Goal: Transaction & Acquisition: Obtain resource

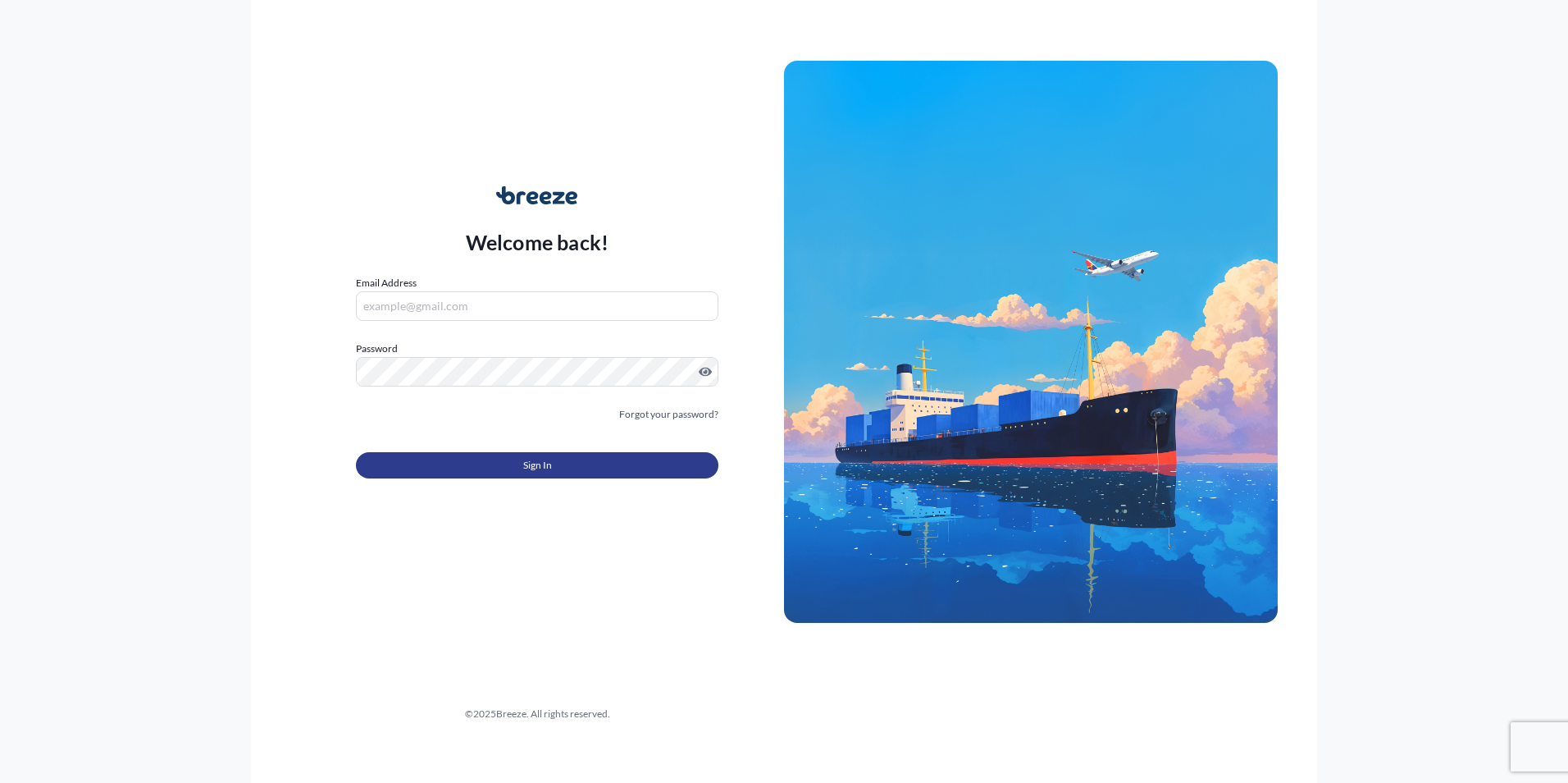
type input "[EMAIL_ADDRESS][PERSON_NAME][DOMAIN_NAME]"
click at [550, 457] on span "Sign In" at bounding box center [537, 465] width 28 height 16
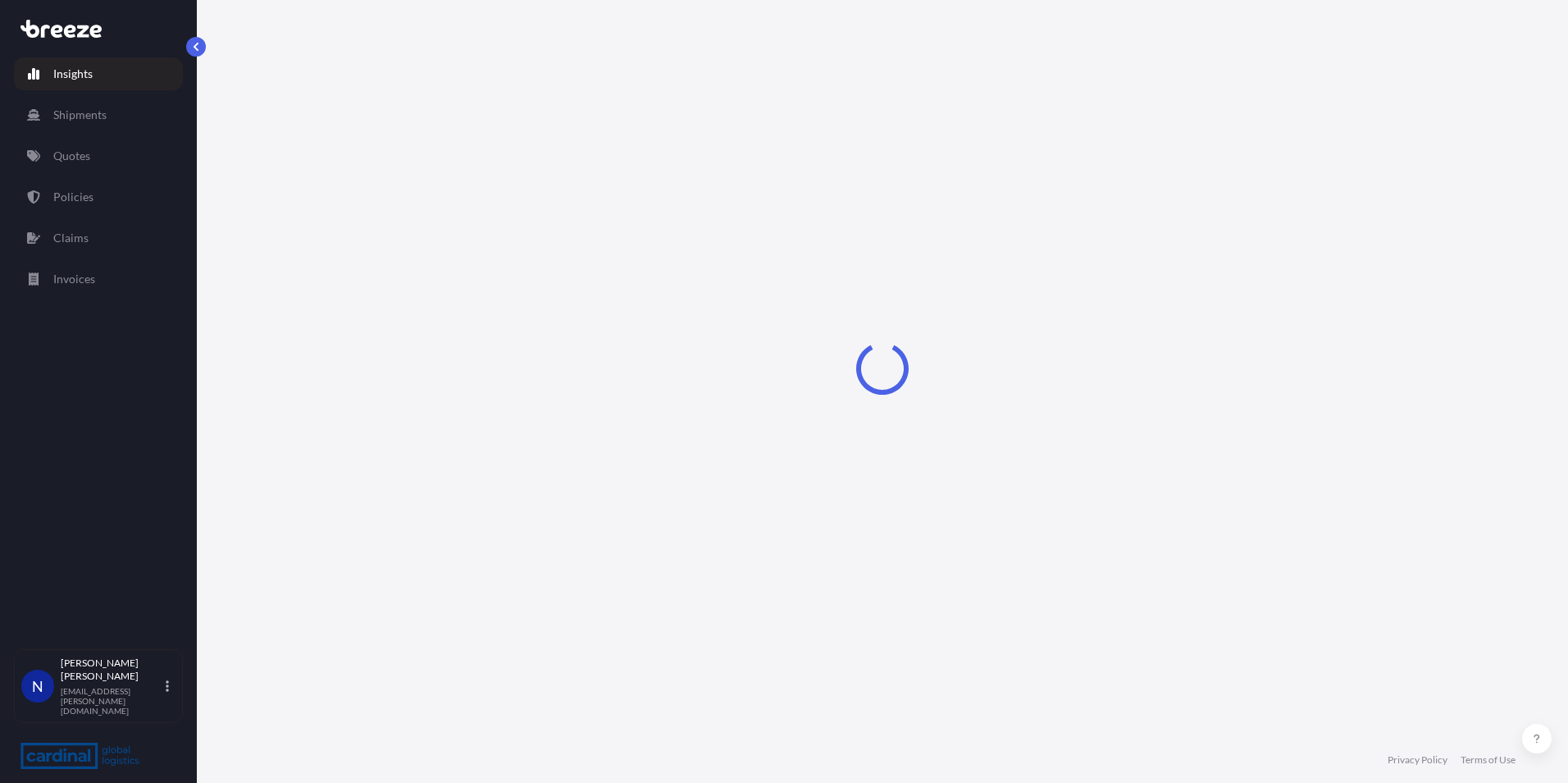
select select "2025"
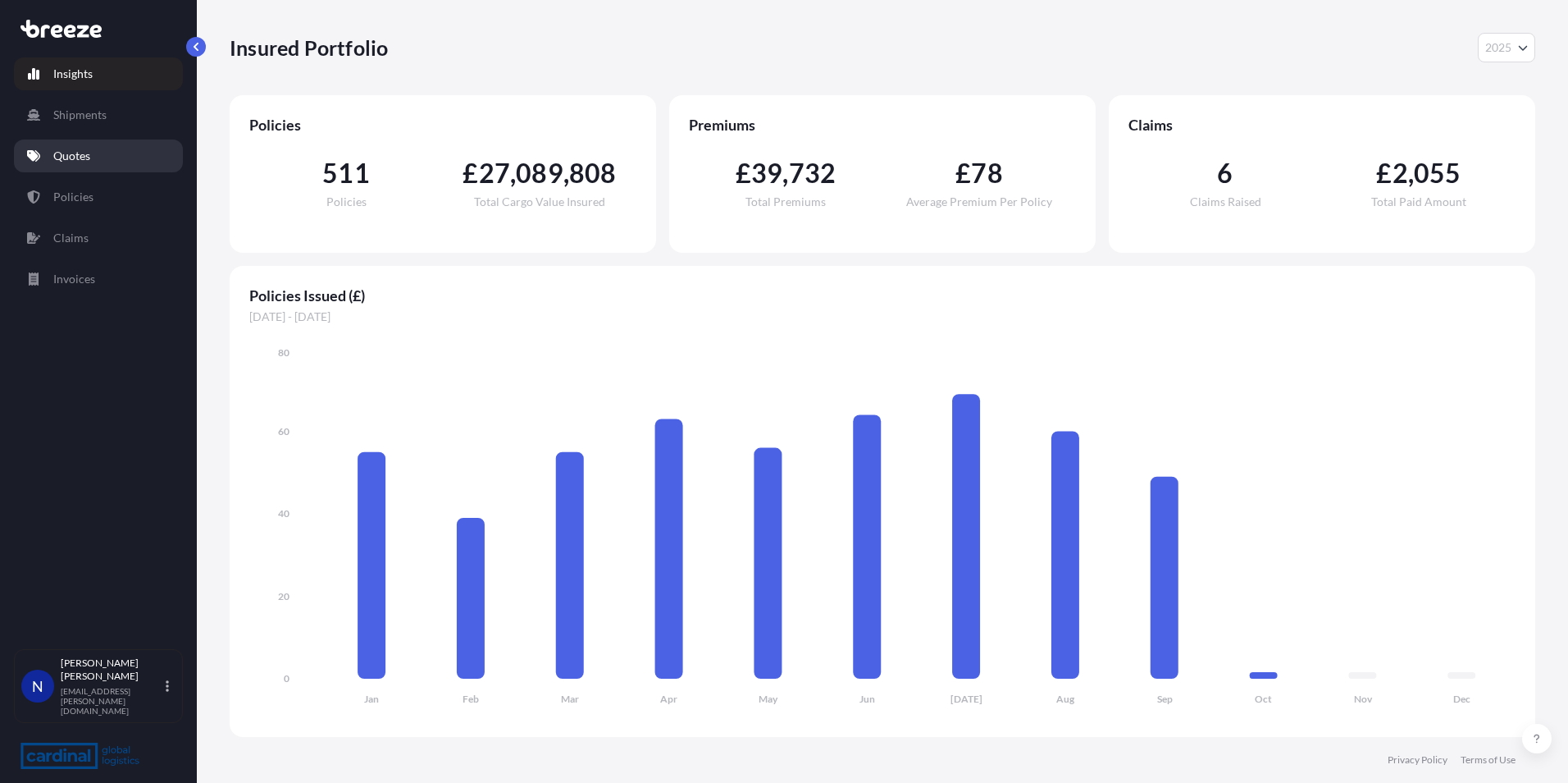
click at [76, 147] on link "Quotes" at bounding box center [98, 156] width 169 height 33
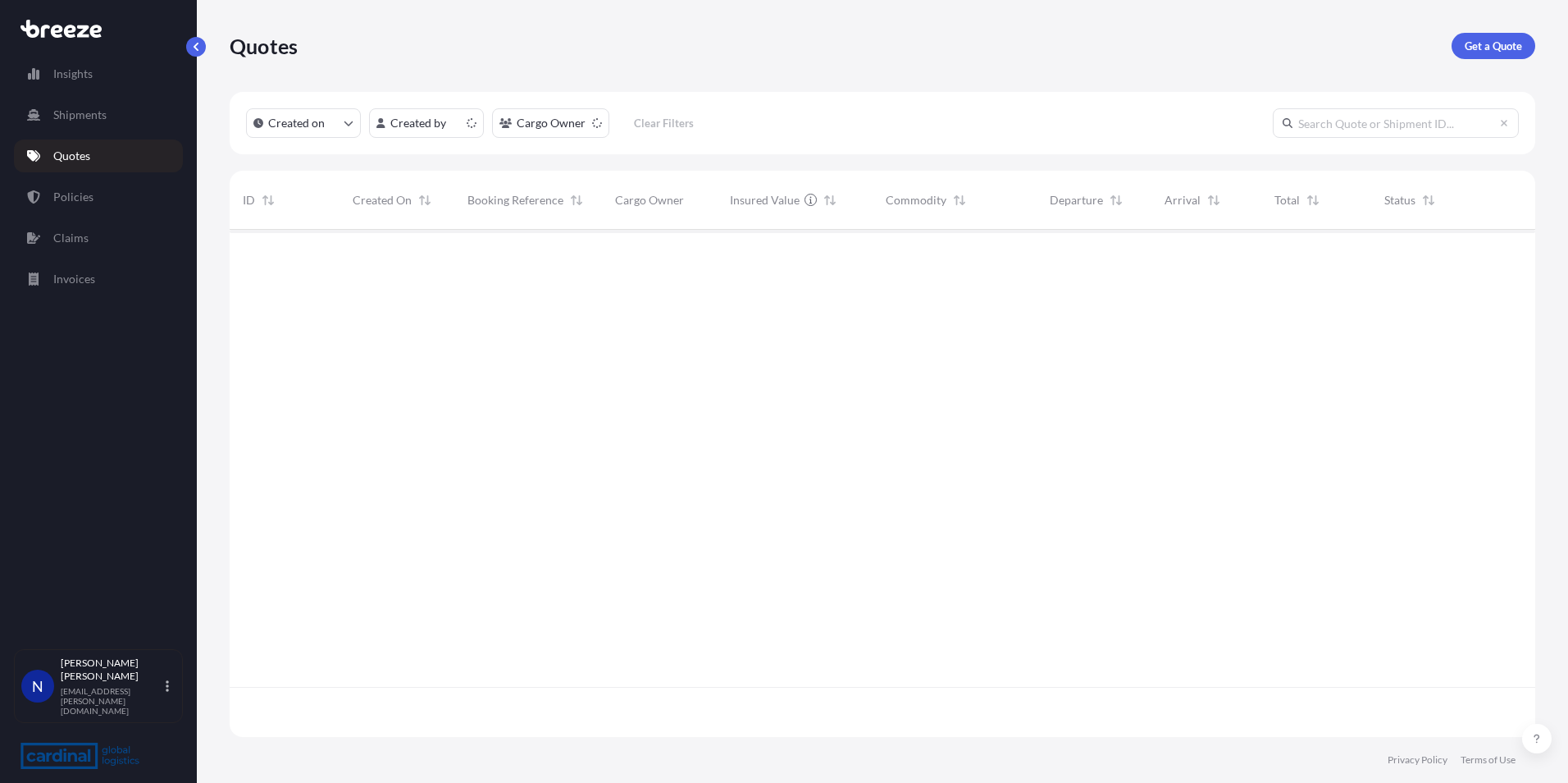
scroll to position [504, 1293]
click at [1486, 43] on p "Get a Quote" at bounding box center [1493, 46] width 58 height 16
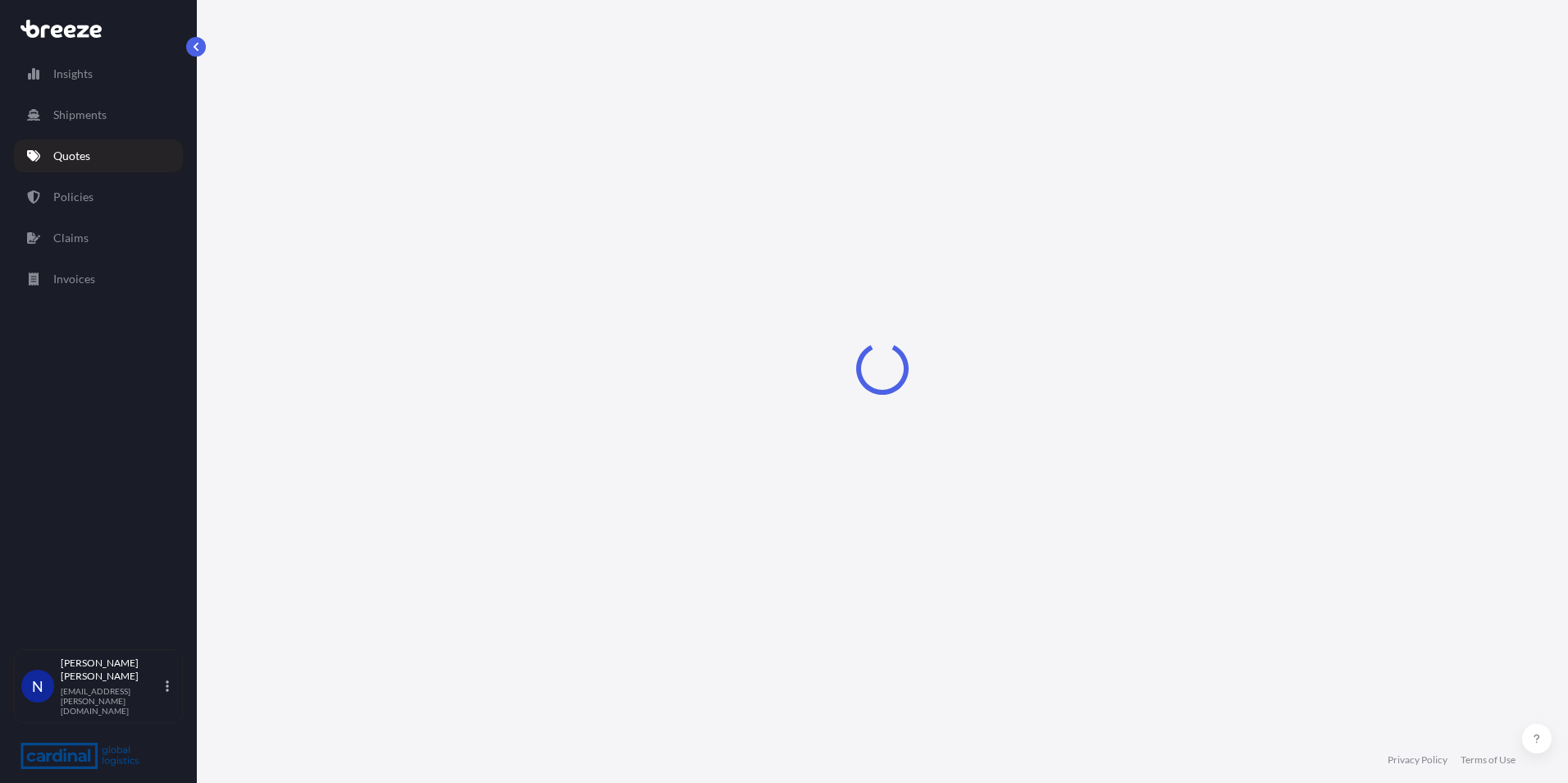
select select "Sea"
select select "1"
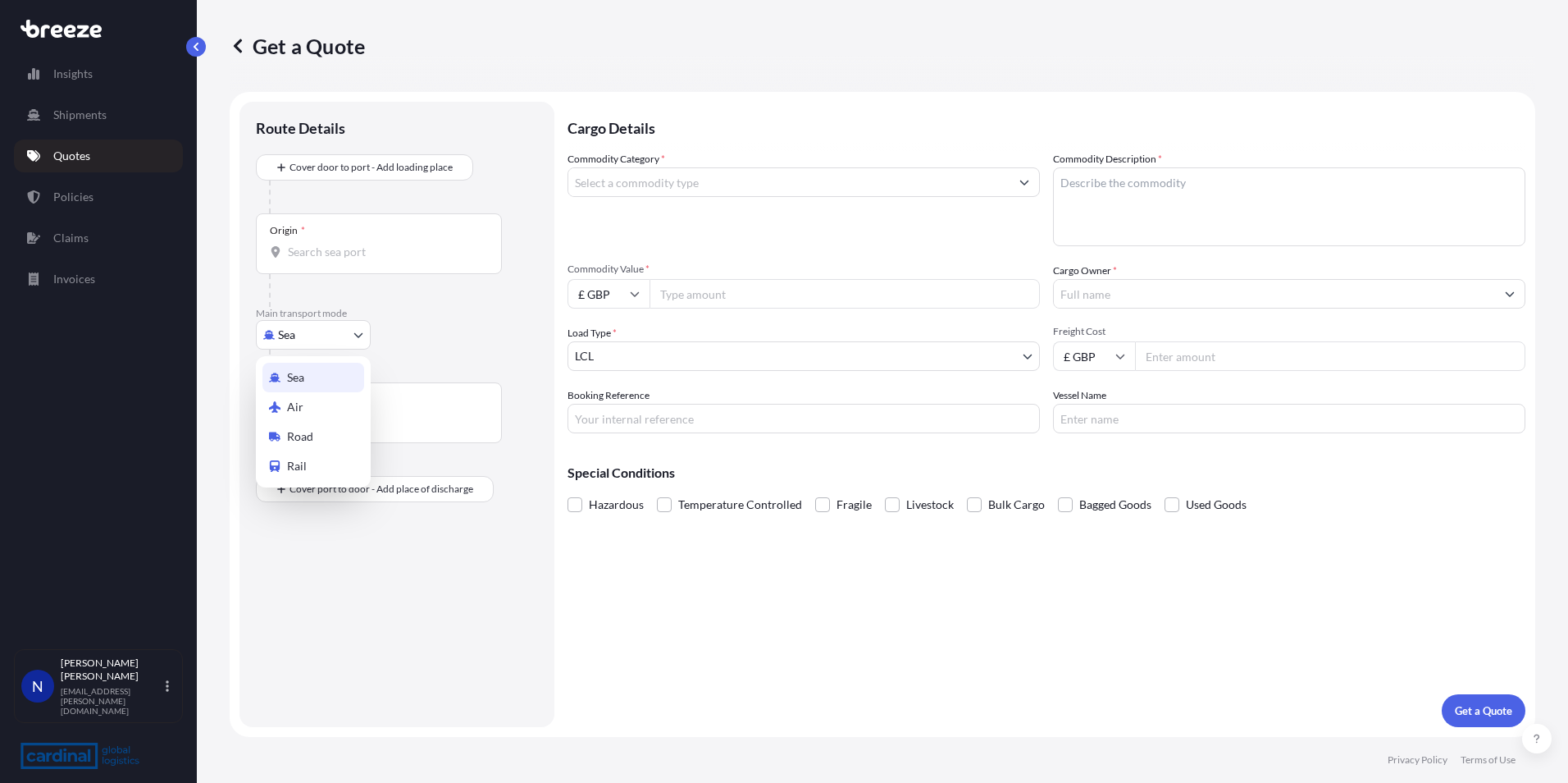
click at [301, 332] on body "Insights Shipments Quotes Policies Claims Invoices N [PERSON_NAME] [PERSON_NAME…" at bounding box center [784, 391] width 1568 height 783
click at [299, 435] on span "Road" at bounding box center [300, 436] width 27 height 16
select select "Road"
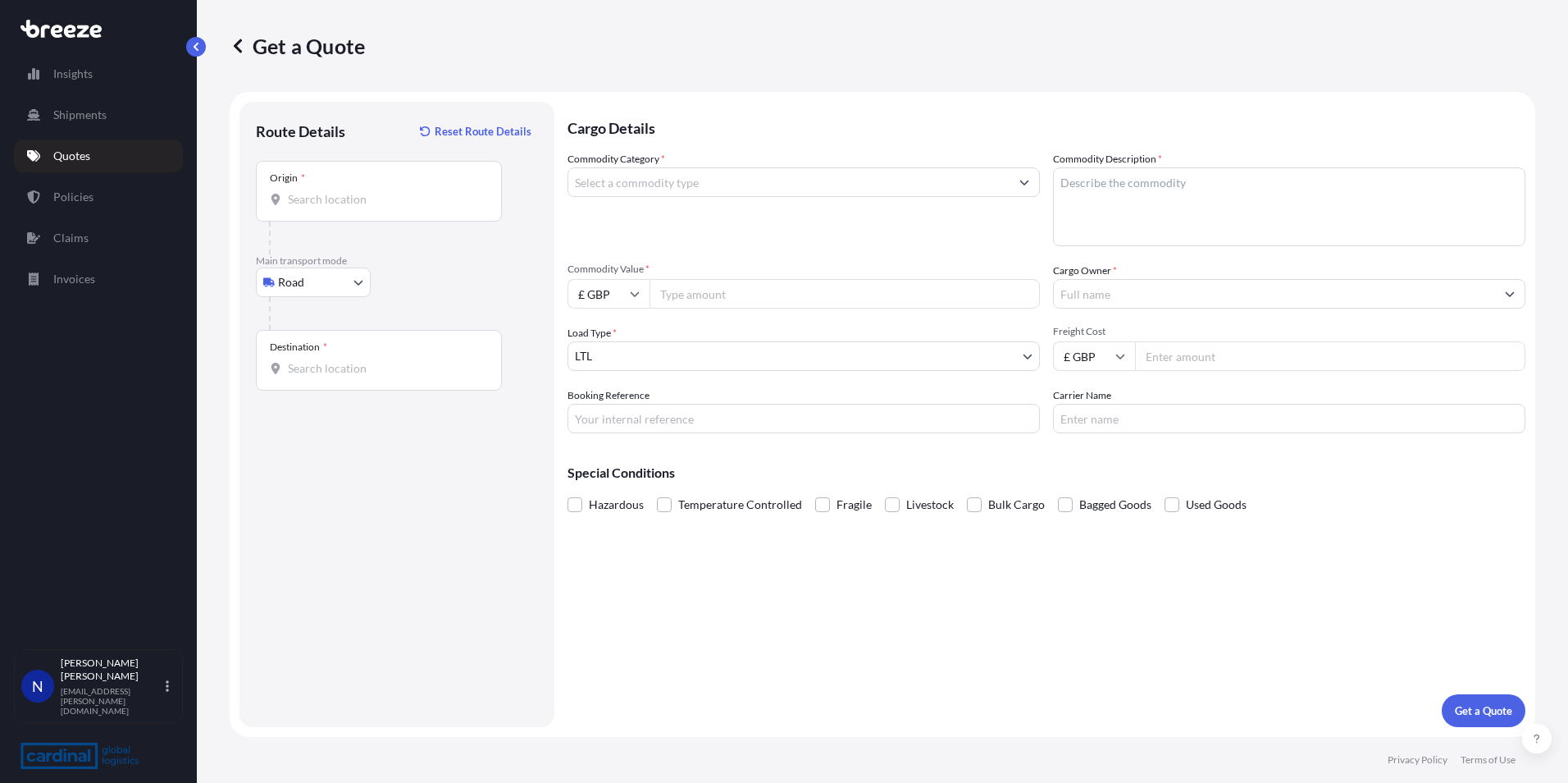
click at [312, 207] on input "Origin *" at bounding box center [384, 199] width 193 height 16
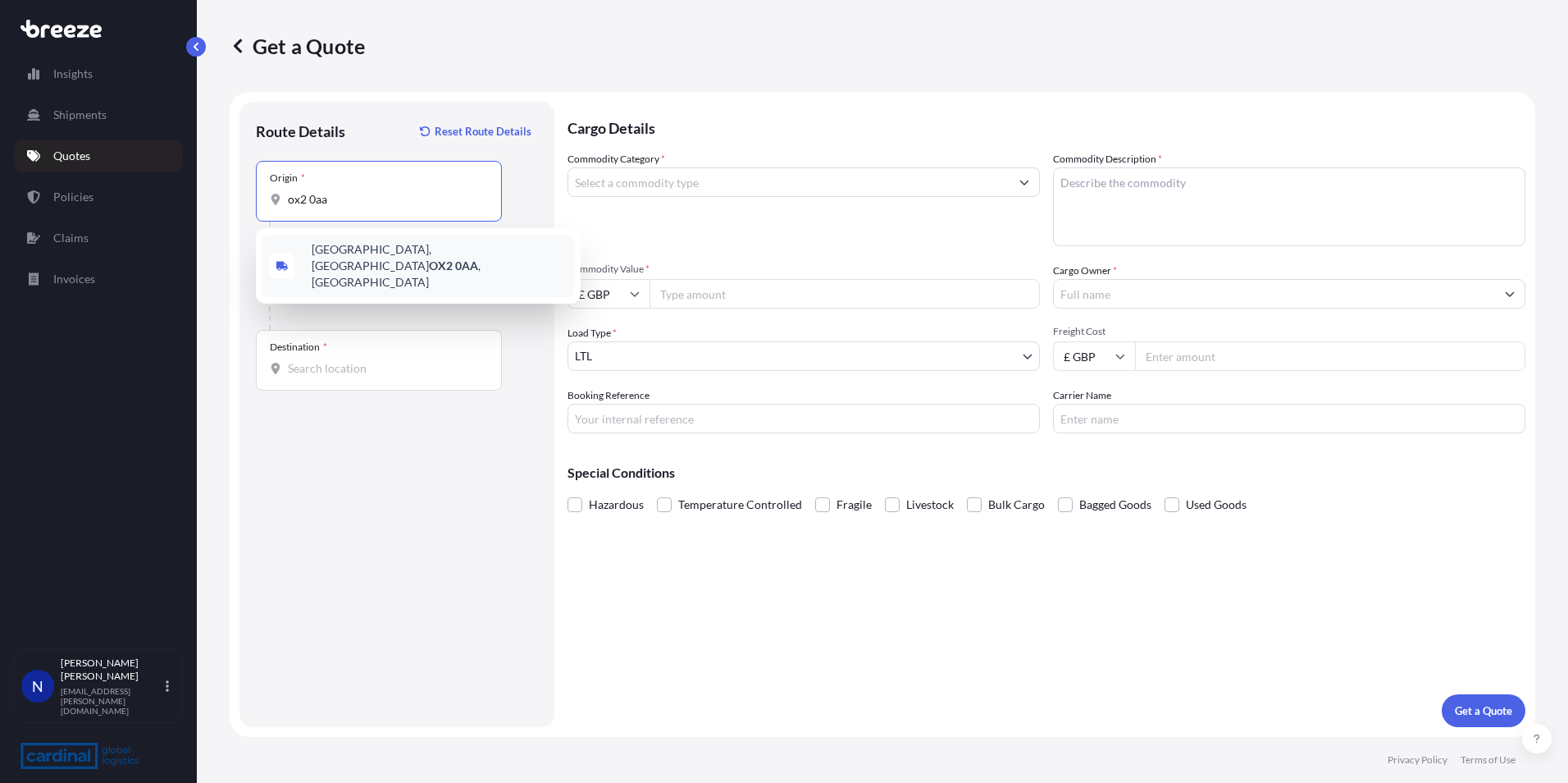
click at [351, 259] on span "[STREET_ADDRESS]" at bounding box center [440, 266] width 256 height 49
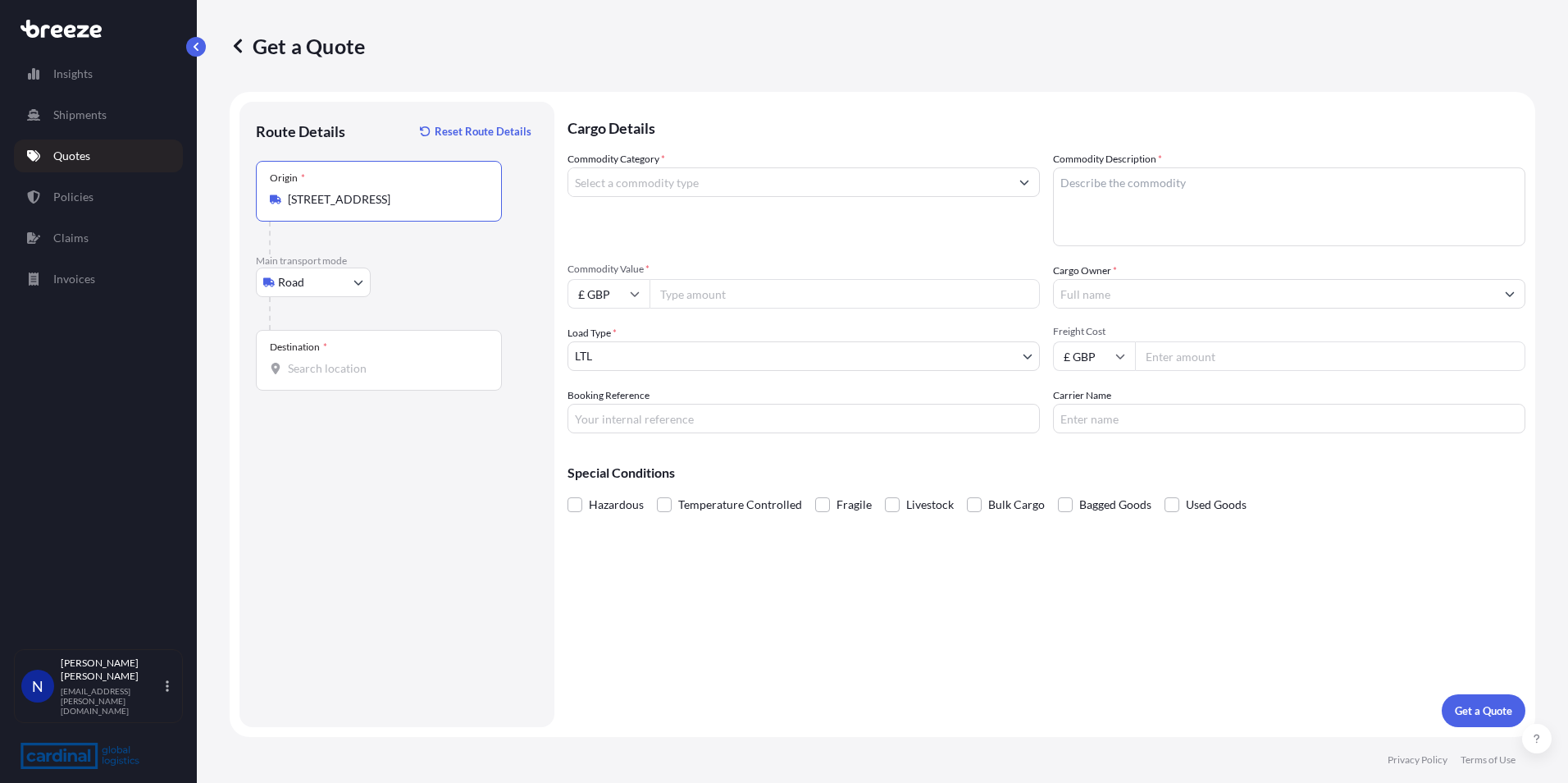
type input "[STREET_ADDRESS]"
click at [329, 379] on div "Destination *" at bounding box center [379, 360] width 246 height 61
click at [329, 376] on input "Destination *" at bounding box center [384, 368] width 193 height 16
click at [1195, 384] on div "Commodity Category * Commodity Description * Commodity Value * £ GBP Cargo Owne…" at bounding box center [1046, 292] width 958 height 282
click at [1196, 365] on input "Freight Cost" at bounding box center [1330, 356] width 390 height 29
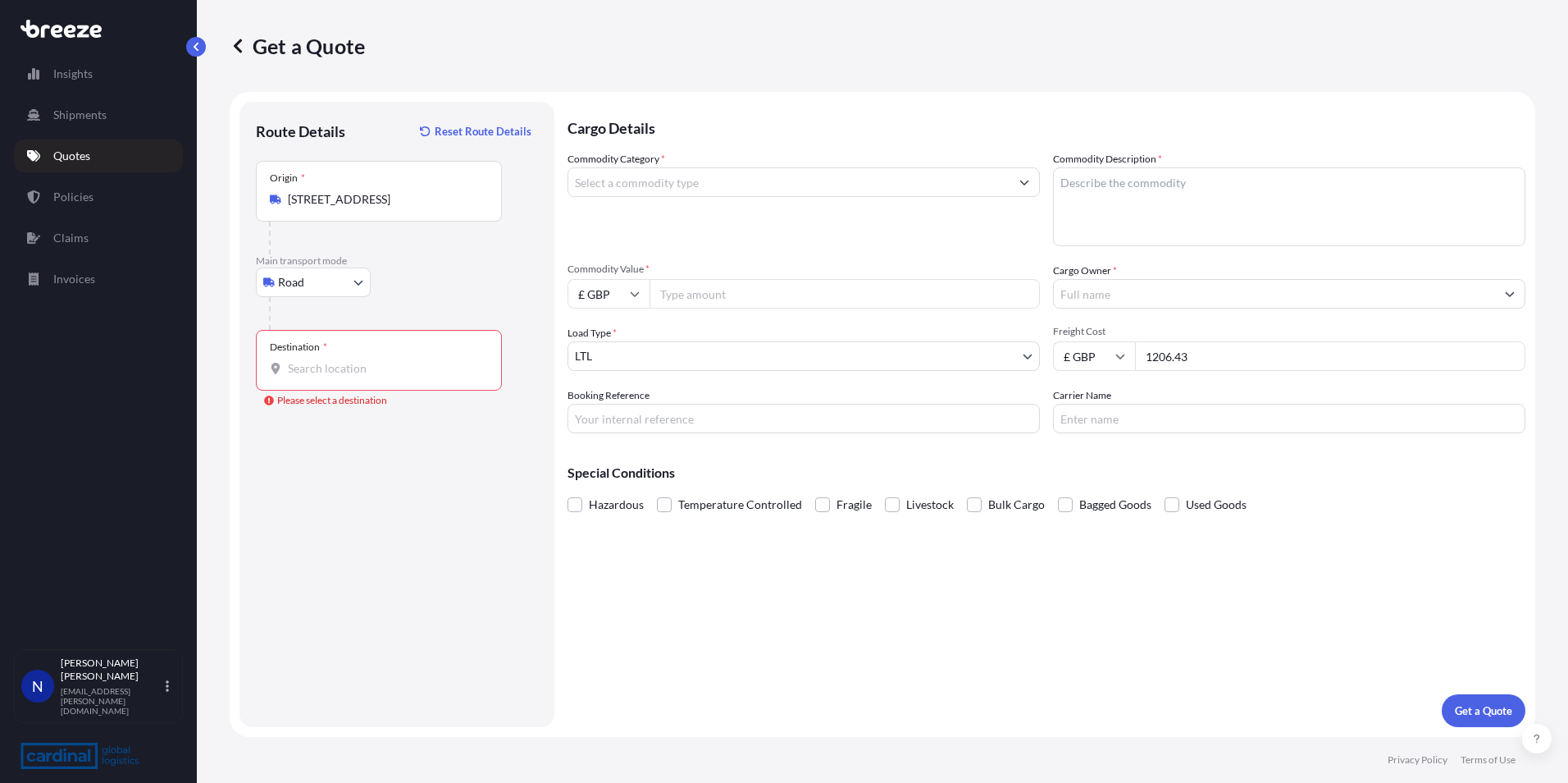
type input "1206.43"
click at [324, 370] on input "Destination * Please select a destination" at bounding box center [384, 368] width 193 height 16
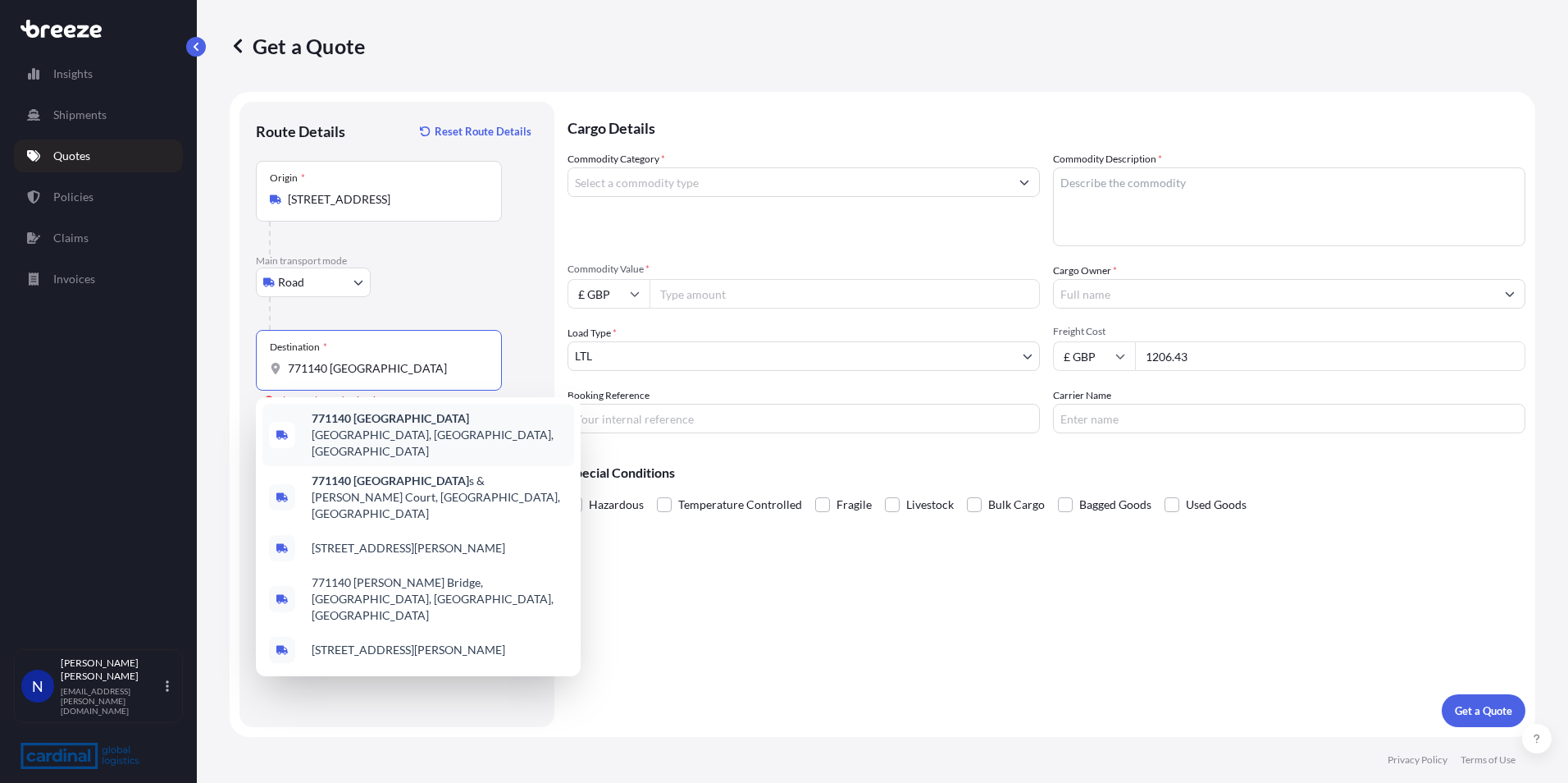
click at [302, 370] on input "771140 [GEOGRAPHIC_DATA]" at bounding box center [384, 368] width 193 height 16
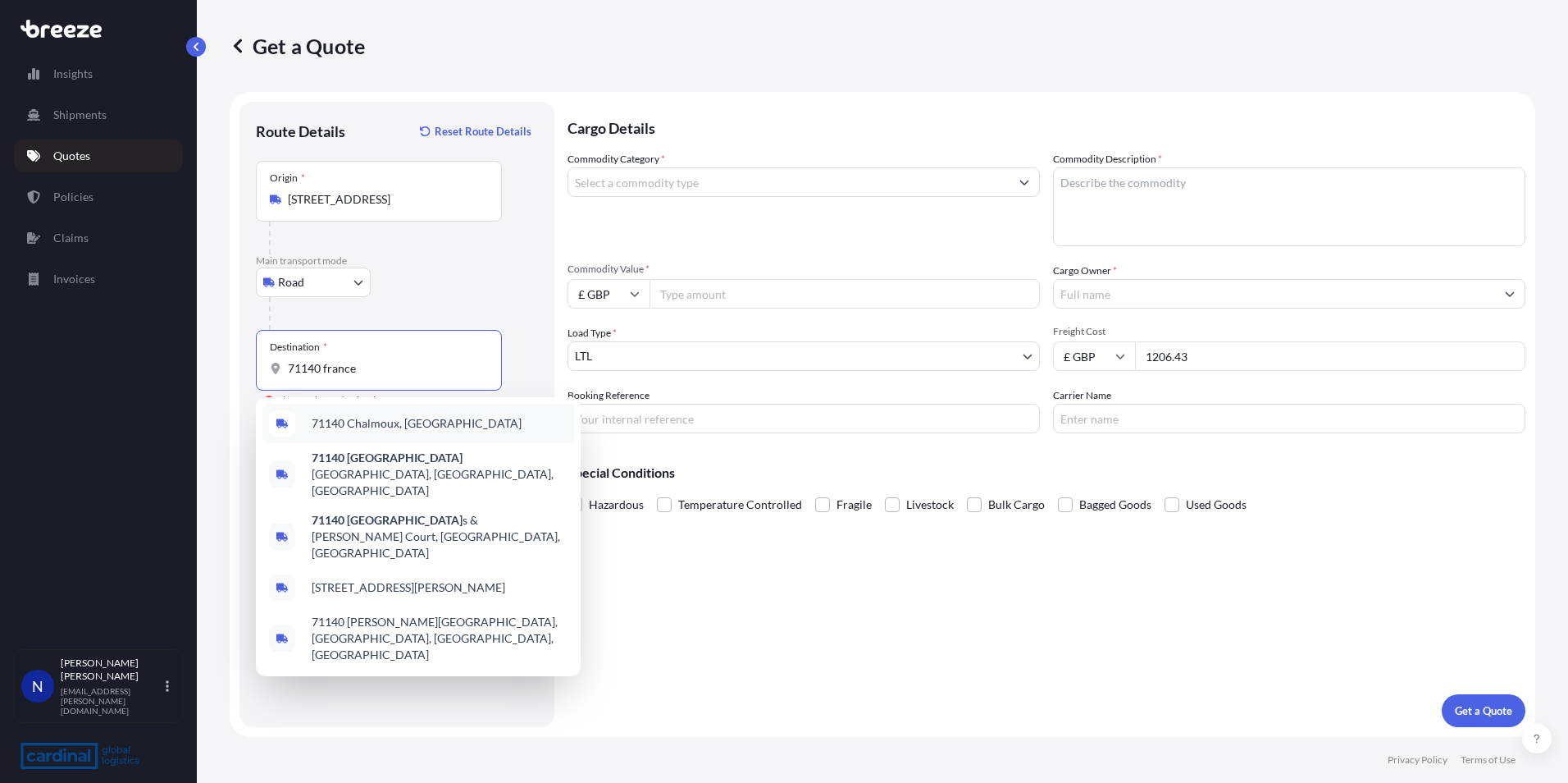
click at [385, 420] on span "71140 Chalmoux, [GEOGRAPHIC_DATA]" at bounding box center [417, 423] width 210 height 16
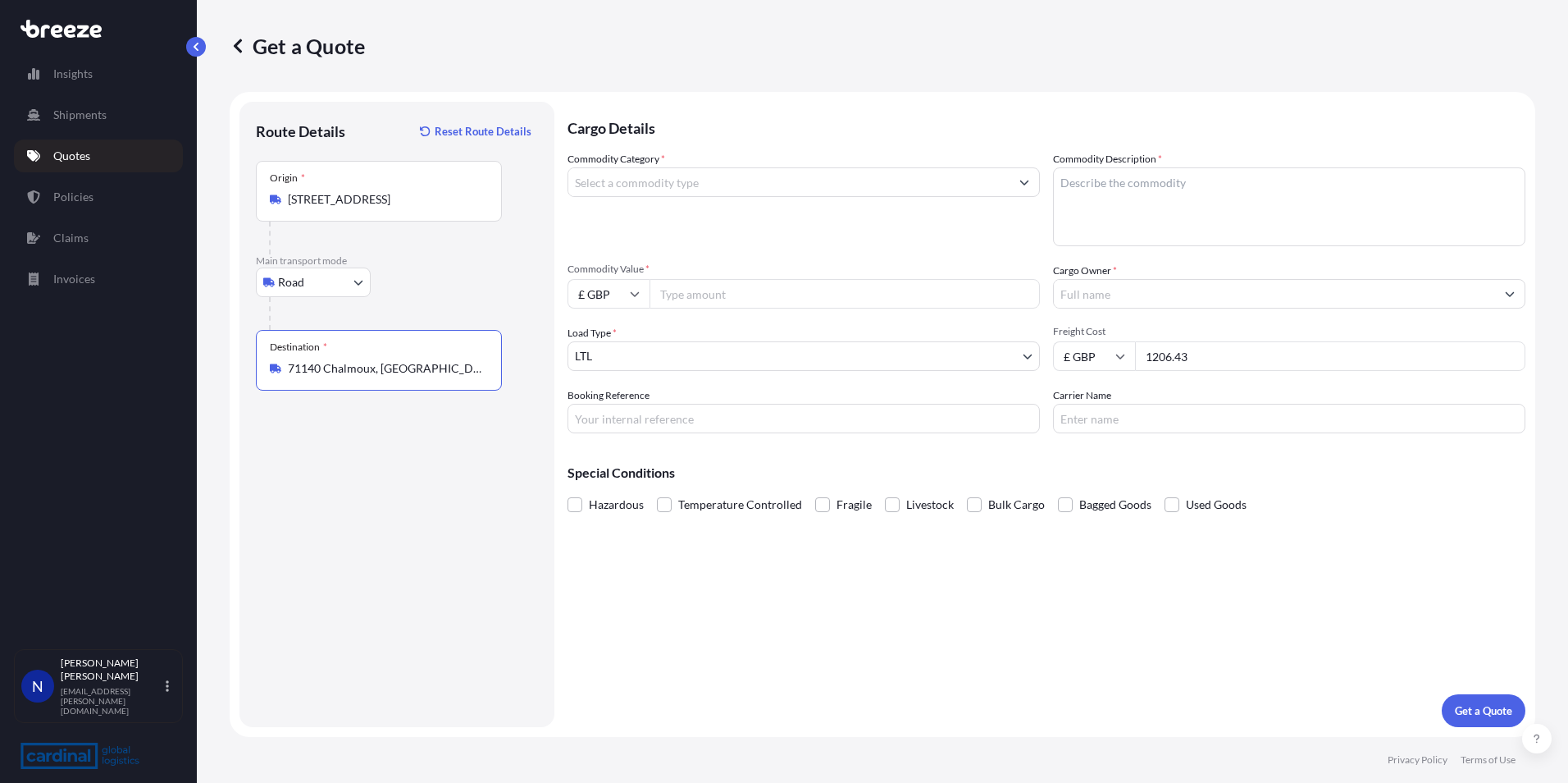
type input "71140 Chalmoux, [GEOGRAPHIC_DATA]"
click at [1111, 207] on textarea "Commodity Description *" at bounding box center [1289, 207] width 473 height 79
type textarea "house hold goods"
click at [665, 194] on input "Commodity Category *" at bounding box center [788, 182] width 441 height 29
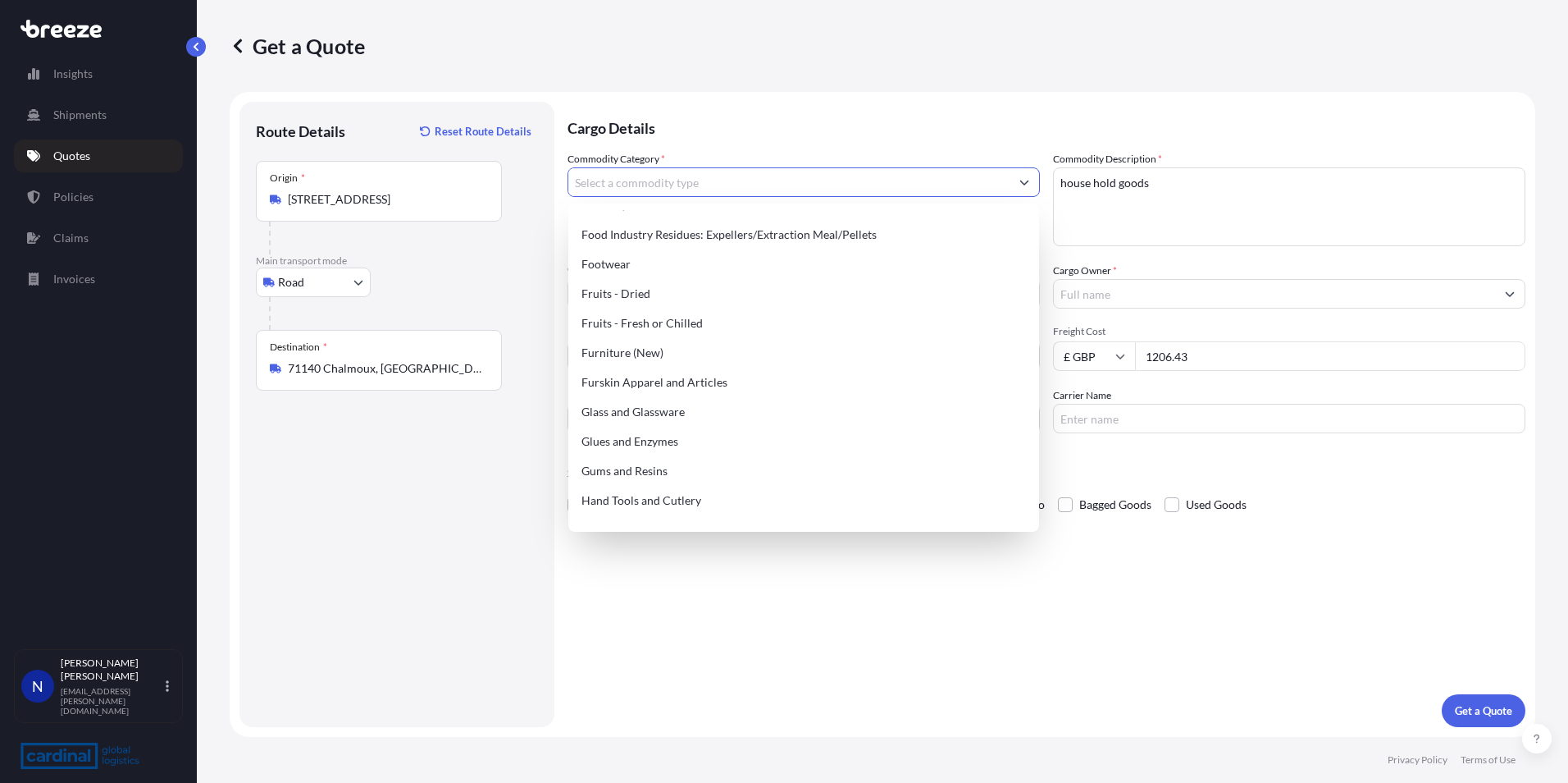
scroll to position [1394, 0]
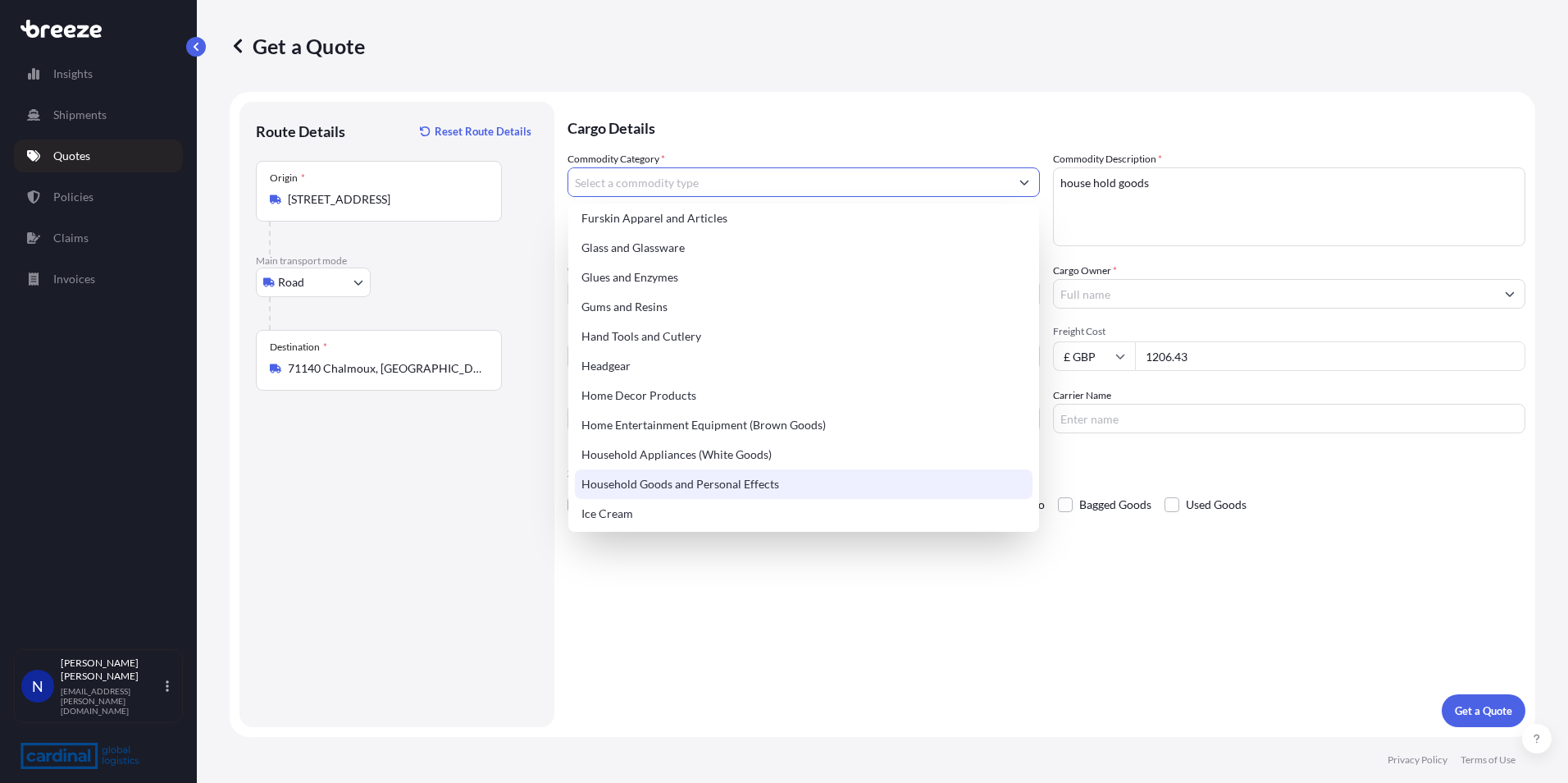
click at [650, 485] on div "Household Goods and Personal Effects" at bounding box center [803, 484] width 458 height 29
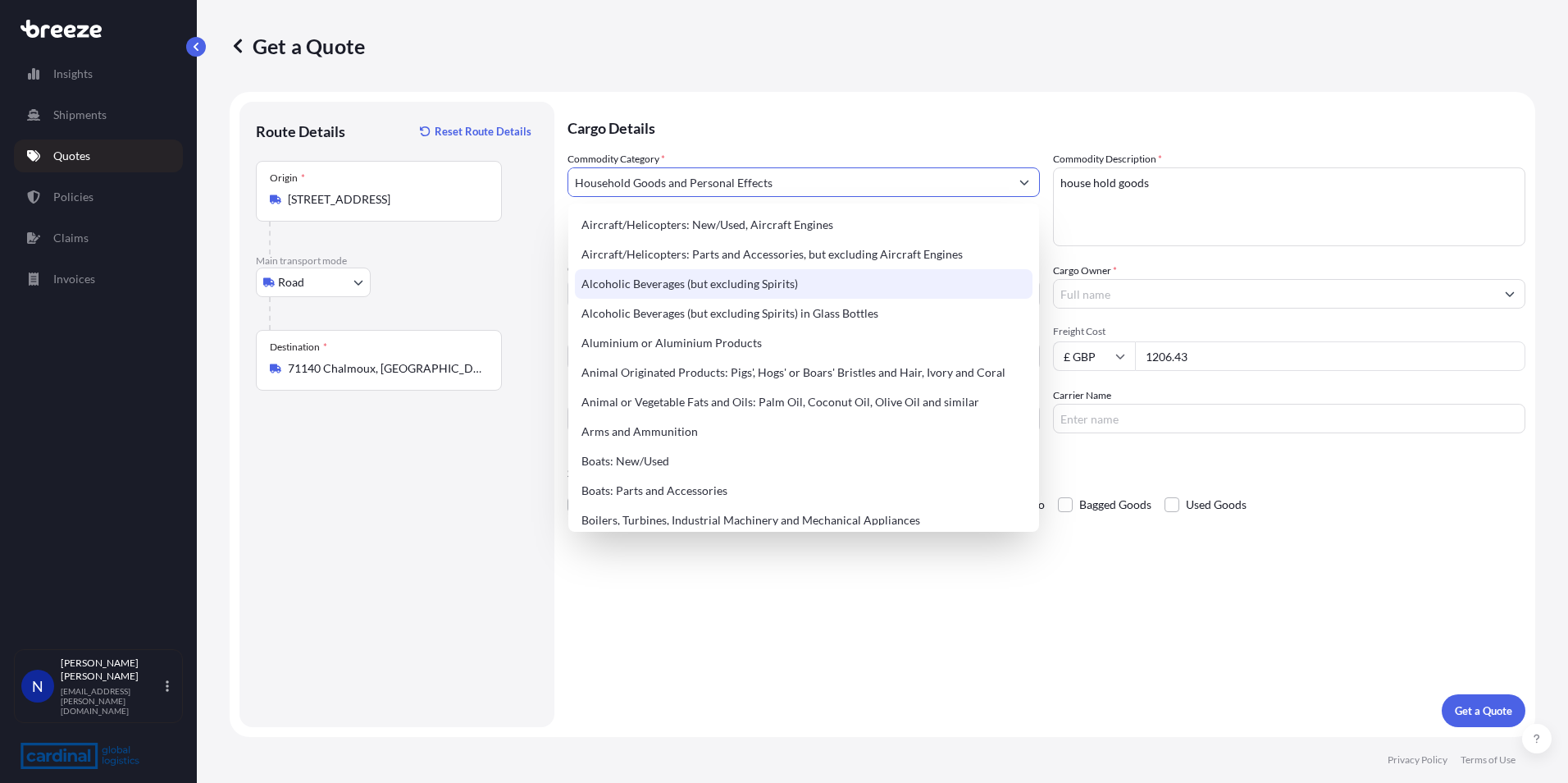
click at [742, 284] on div "Alcoholic Beverages (but excluding Spirits)" at bounding box center [803, 284] width 458 height 29
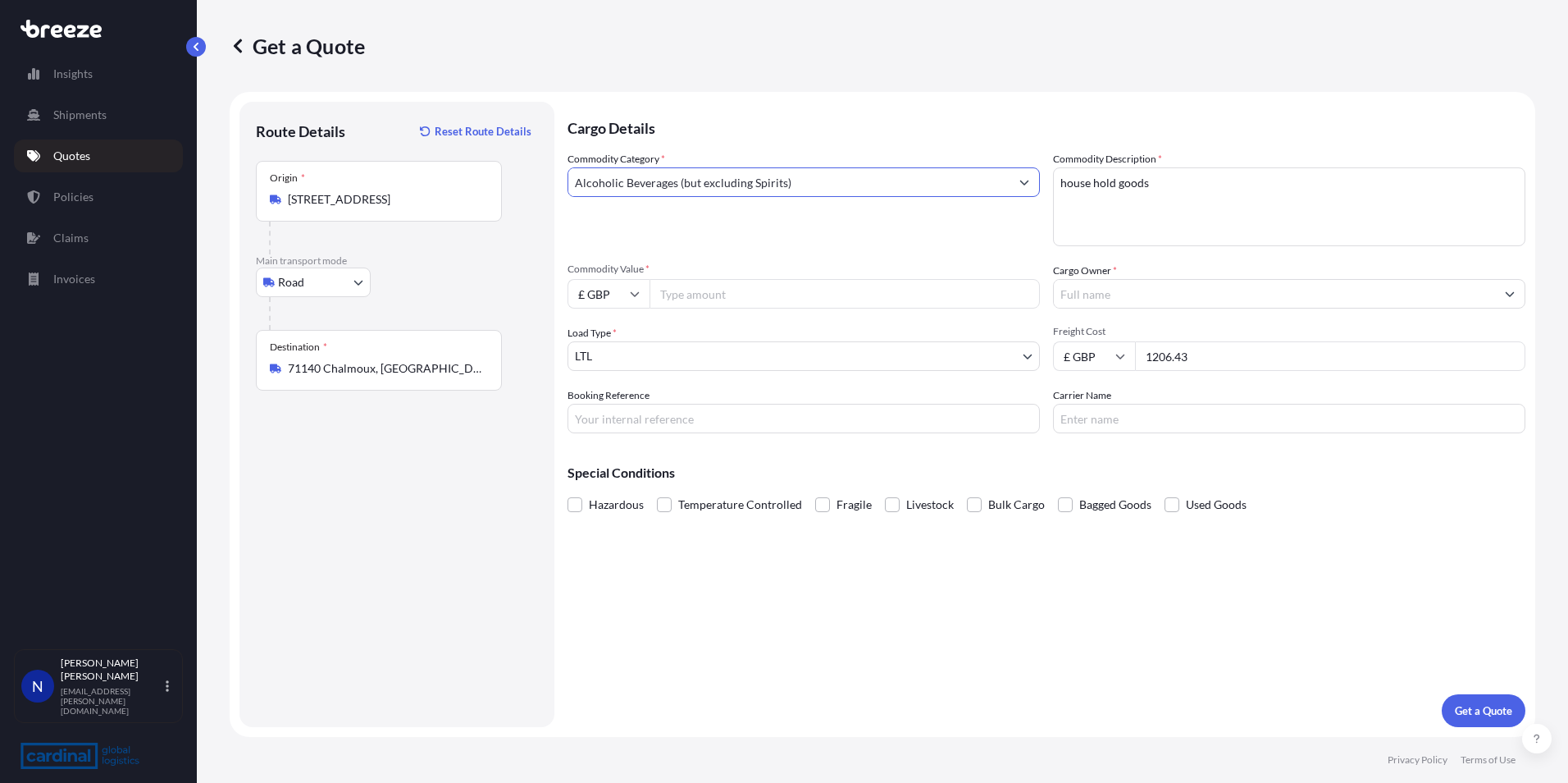
click at [779, 256] on div "Commodity Category * Alcoholic Beverages (but excluding Spirits) Commodity Desc…" at bounding box center [1046, 292] width 958 height 282
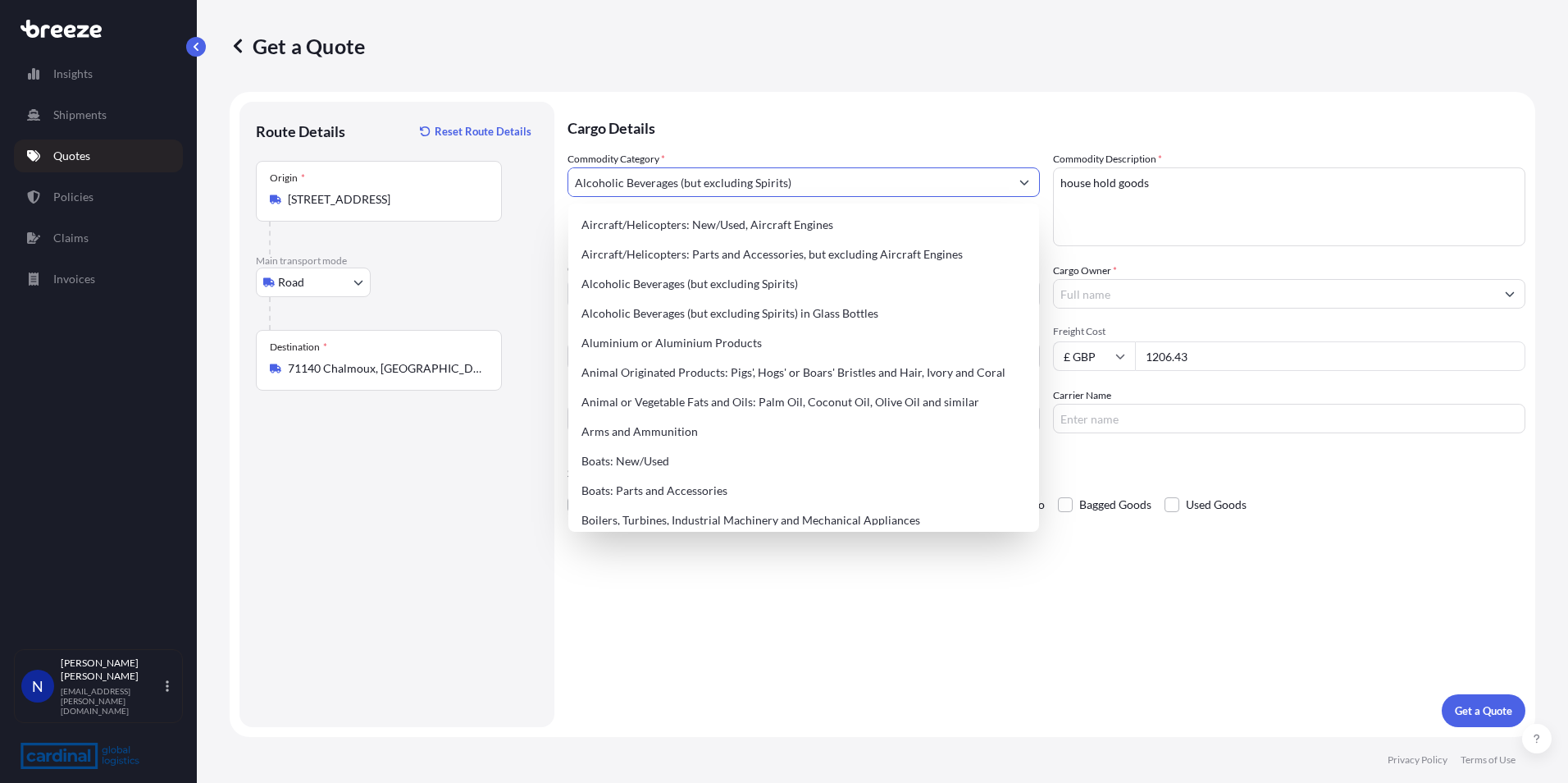
click at [806, 192] on input "Alcoholic Beverages (but excluding Spirits)" at bounding box center [788, 182] width 441 height 29
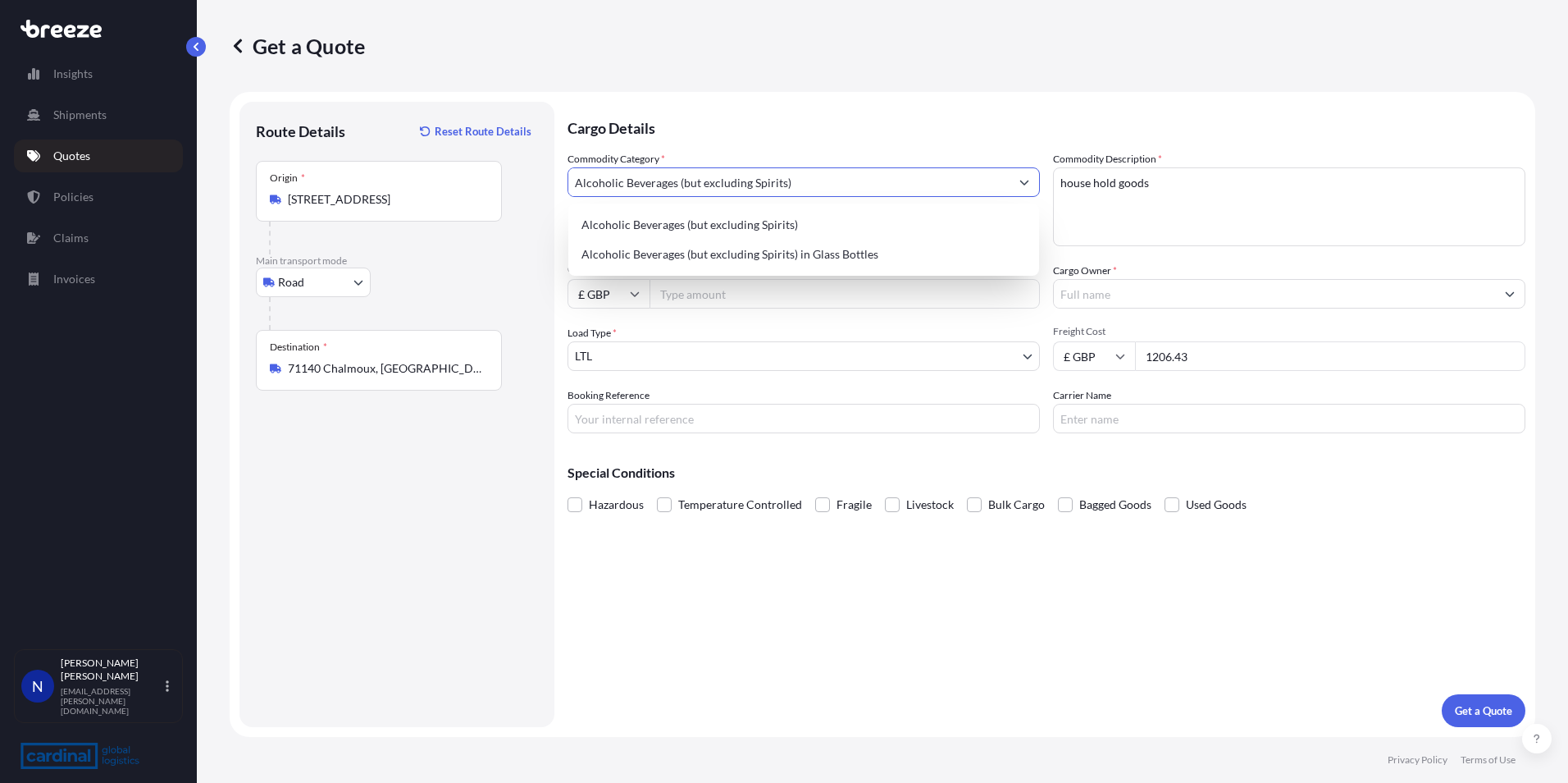
scroll to position [0, 0]
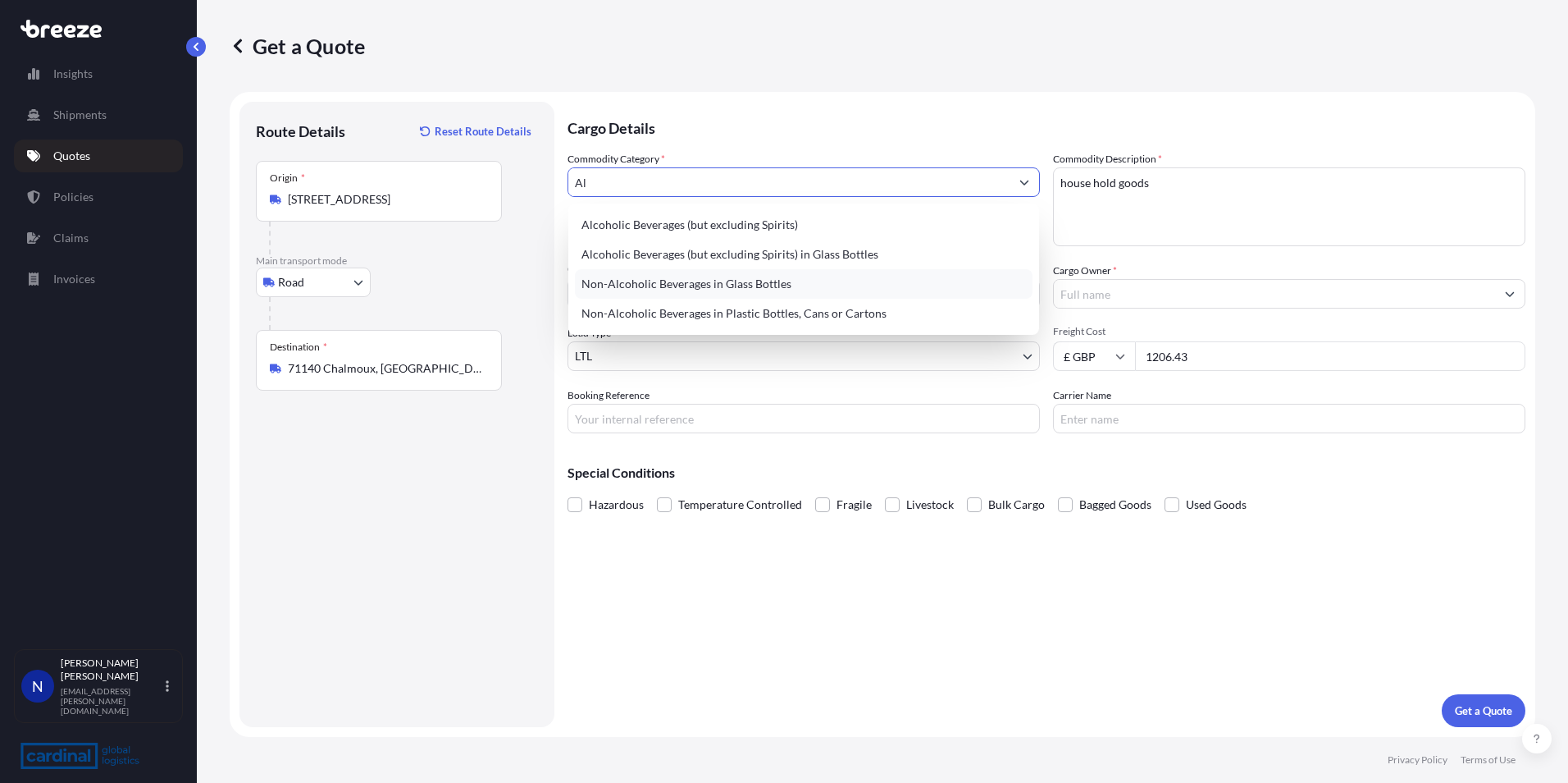
type input "A"
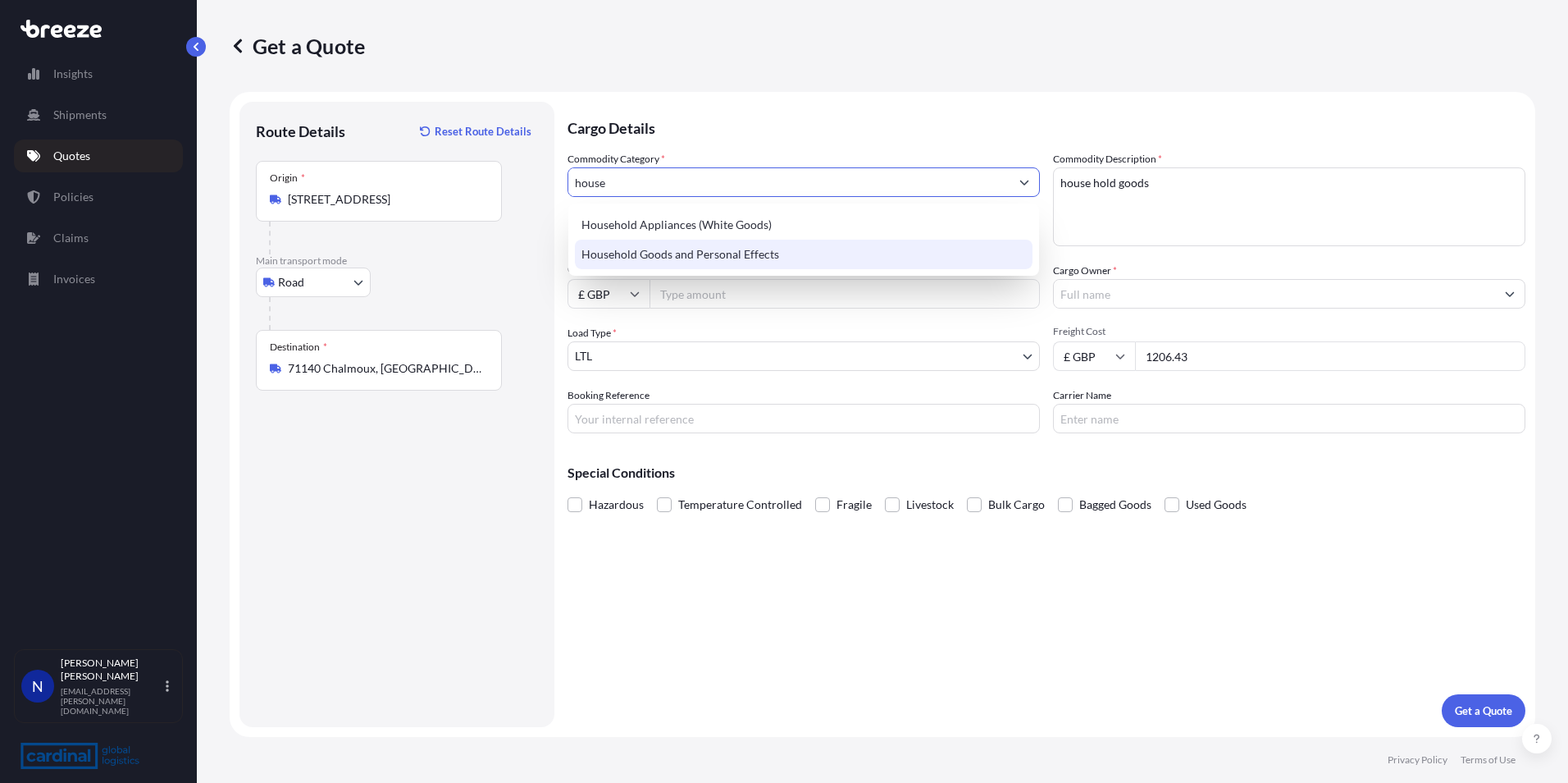
click at [738, 261] on div "Household Goods and Personal Effects" at bounding box center [803, 254] width 458 height 29
type input "Household Goods and Personal Effects"
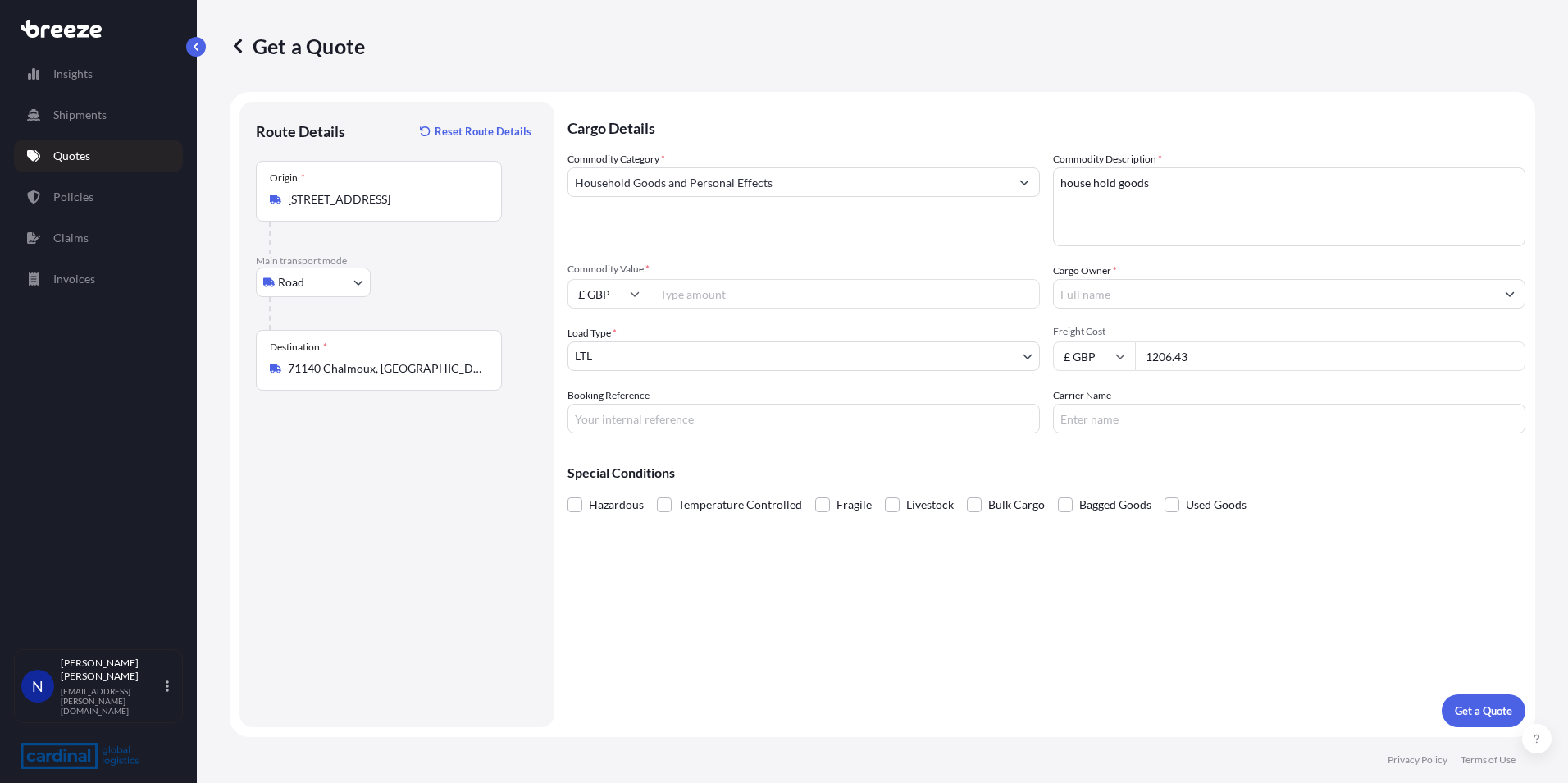
click at [680, 297] on input "Commodity Value *" at bounding box center [845, 293] width 390 height 29
click at [680, 291] on input "426183.40" at bounding box center [845, 293] width 390 height 29
type input "42618.40"
click at [620, 369] on body "Insights Shipments Quotes Policies Claims Invoices N [PERSON_NAME] [PERSON_NAME…" at bounding box center [784, 391] width 1568 height 783
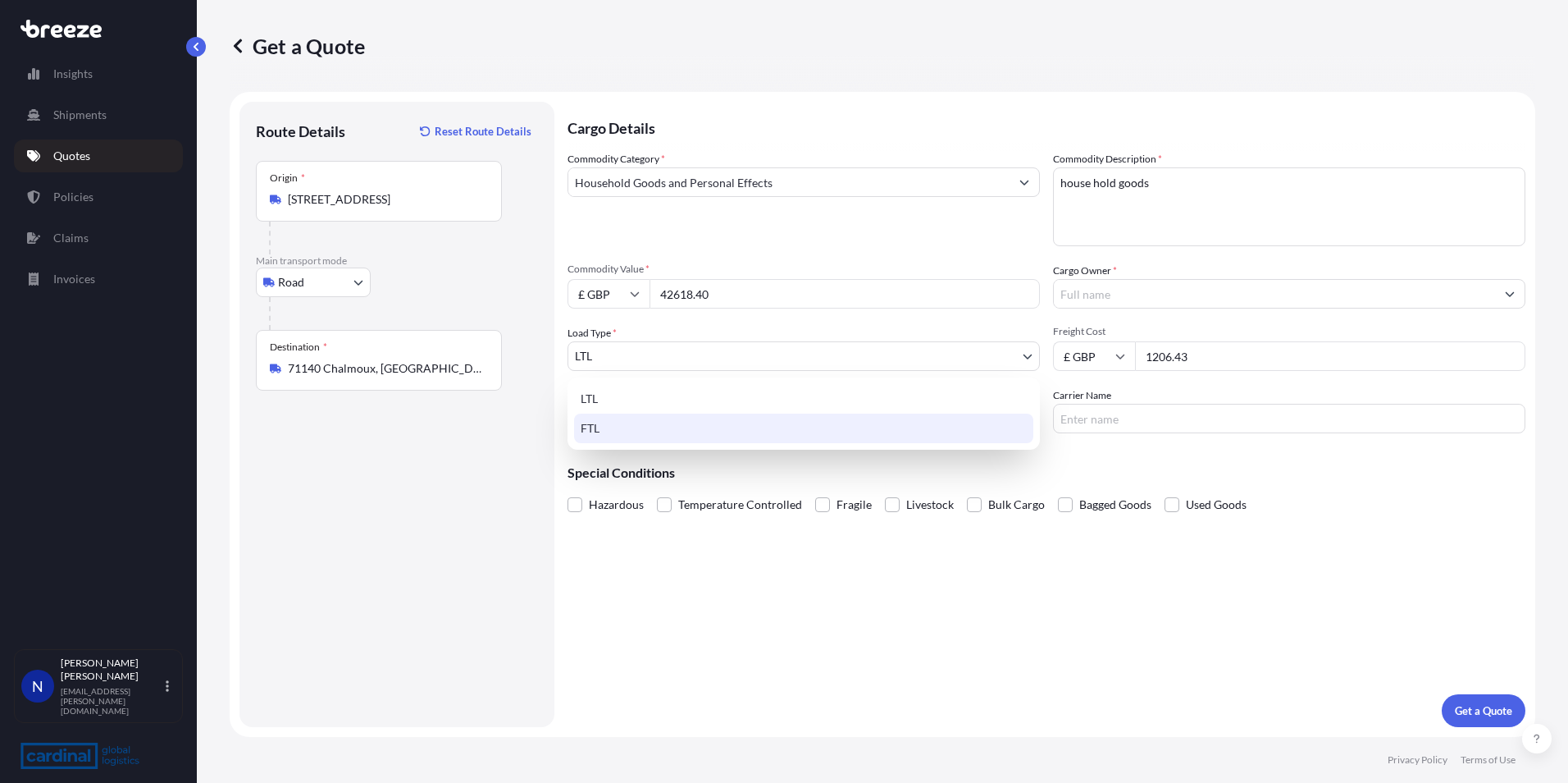
click at [623, 430] on div "FTL" at bounding box center [803, 428] width 459 height 29
select select "2"
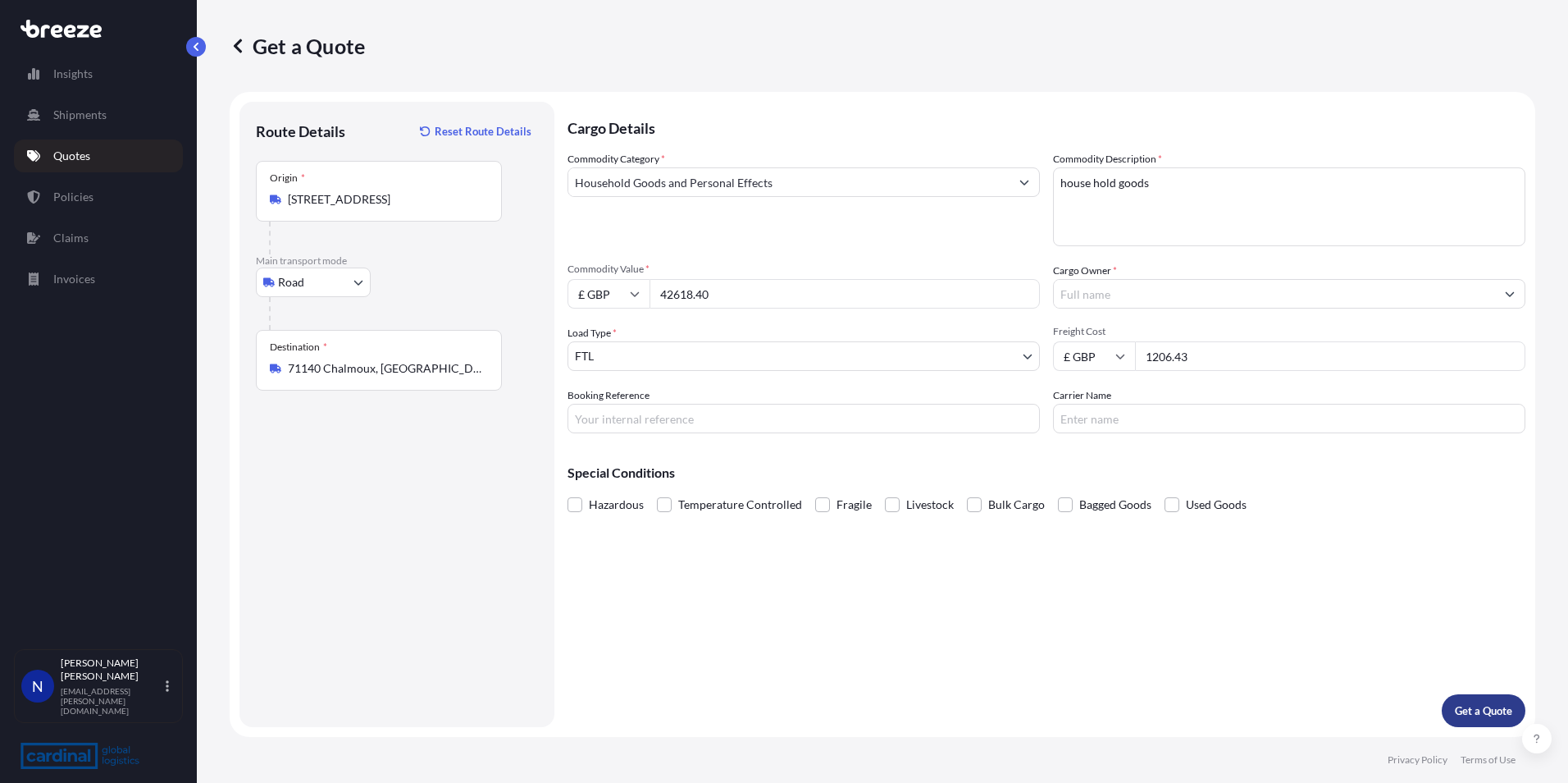
click at [1482, 701] on button "Get a Quote" at bounding box center [1483, 710] width 83 height 33
click at [1134, 285] on input "Cargo Owner *" at bounding box center [1273, 293] width 441 height 29
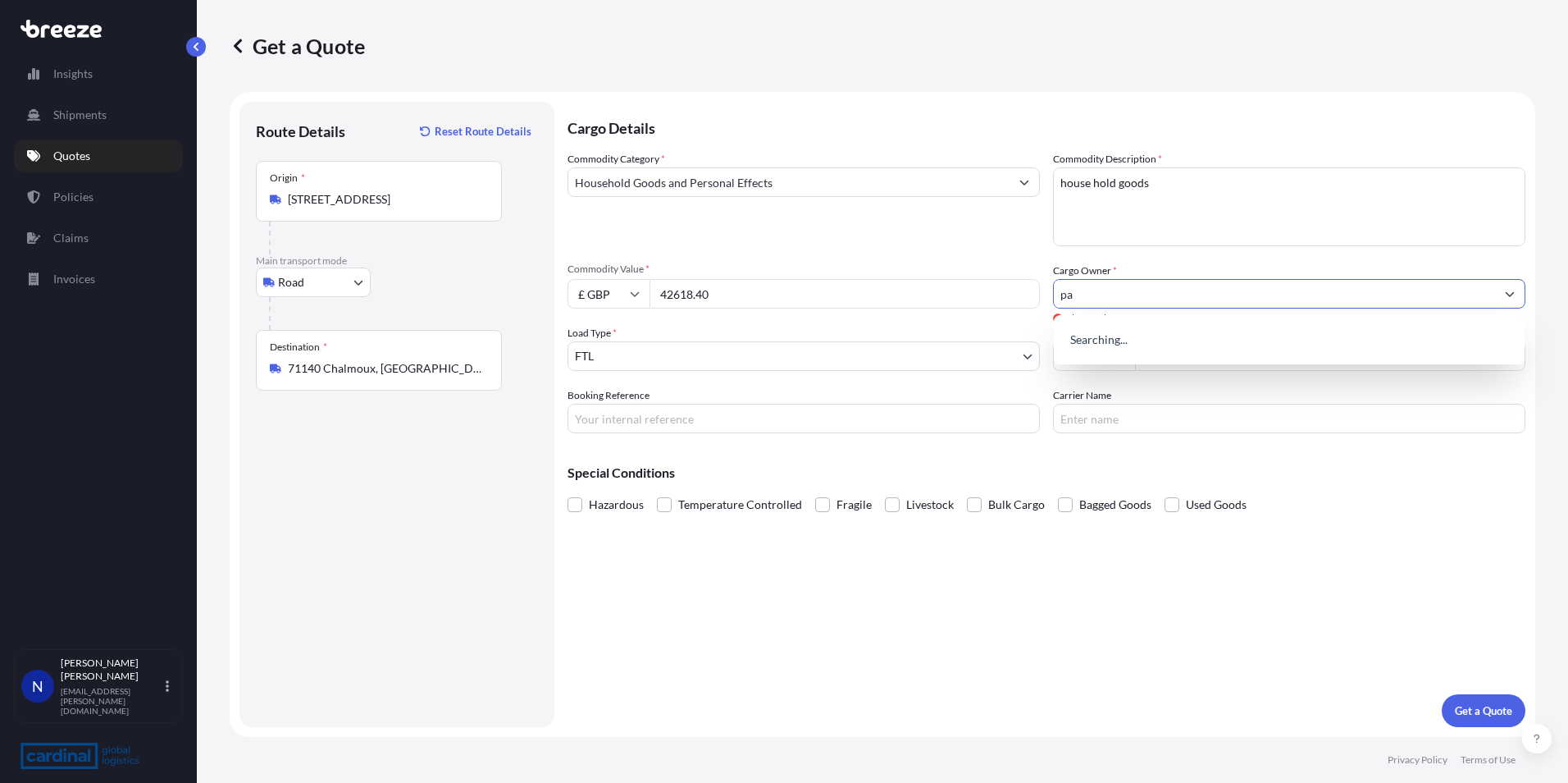
type input "p"
click at [1089, 291] on input "ideallogistik" at bounding box center [1273, 293] width 441 height 29
type input "idealogistik"
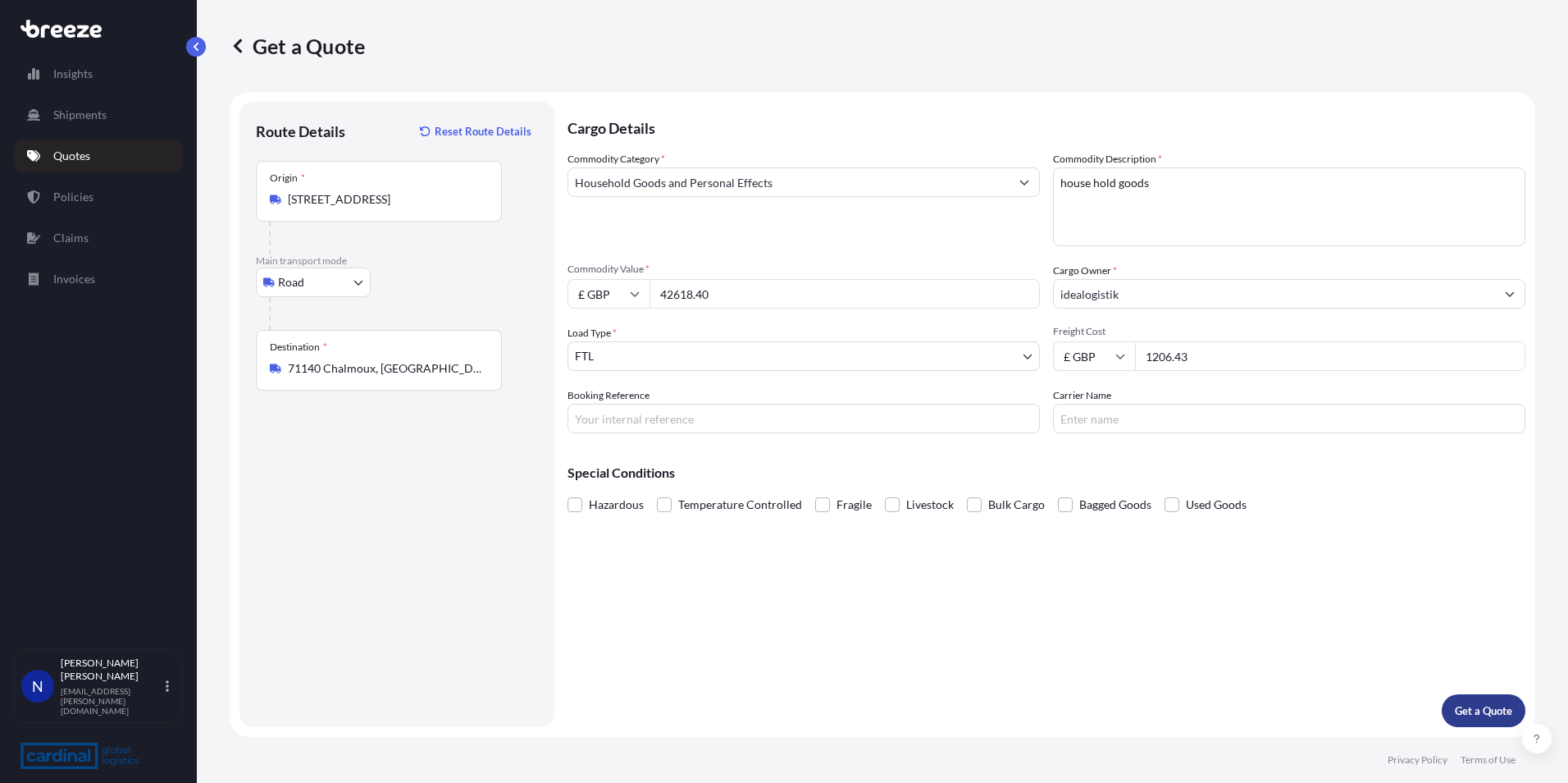
click at [1467, 712] on p "Get a Quote" at bounding box center [1483, 710] width 58 height 16
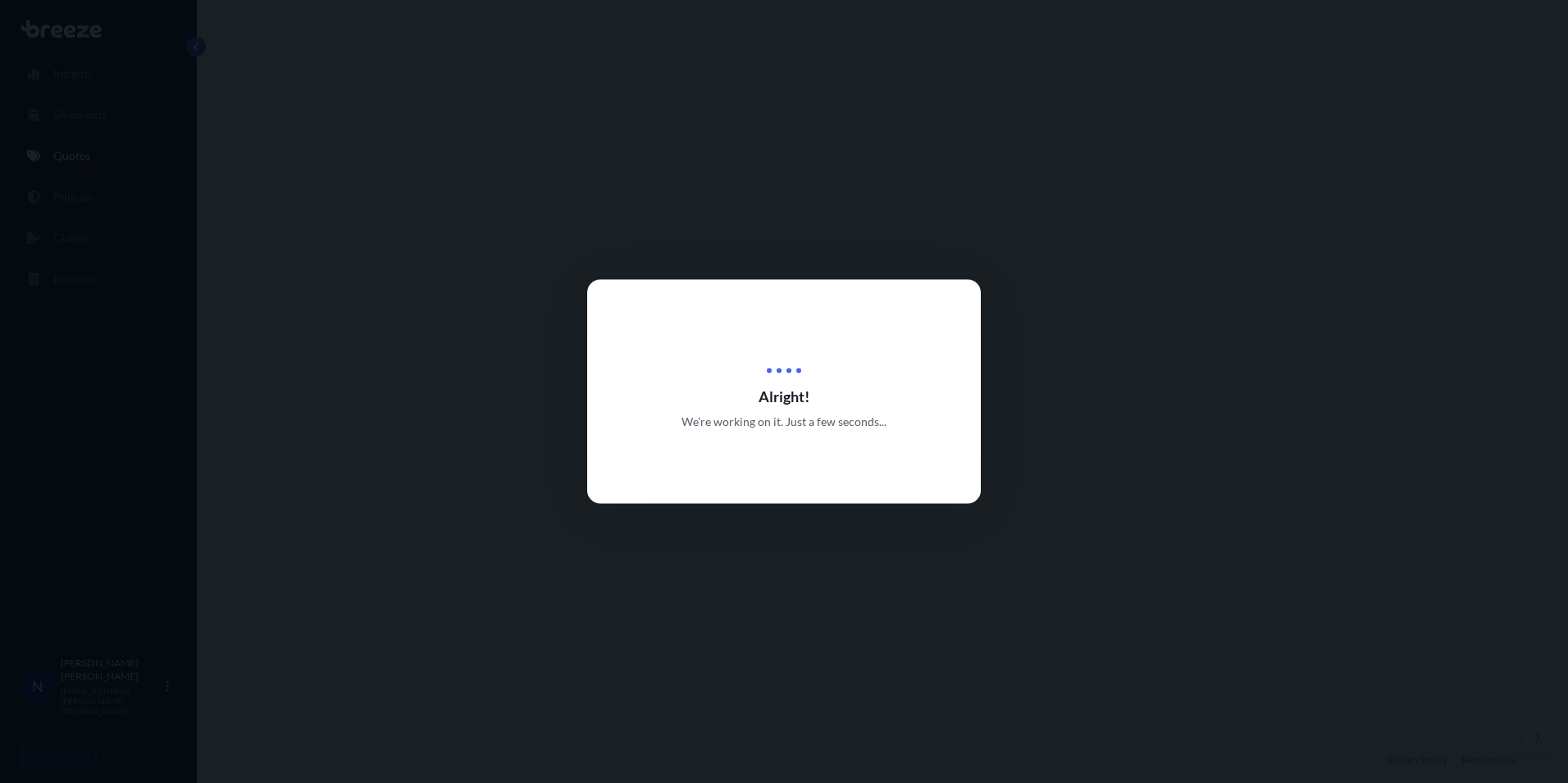
select select "Road"
select select "2"
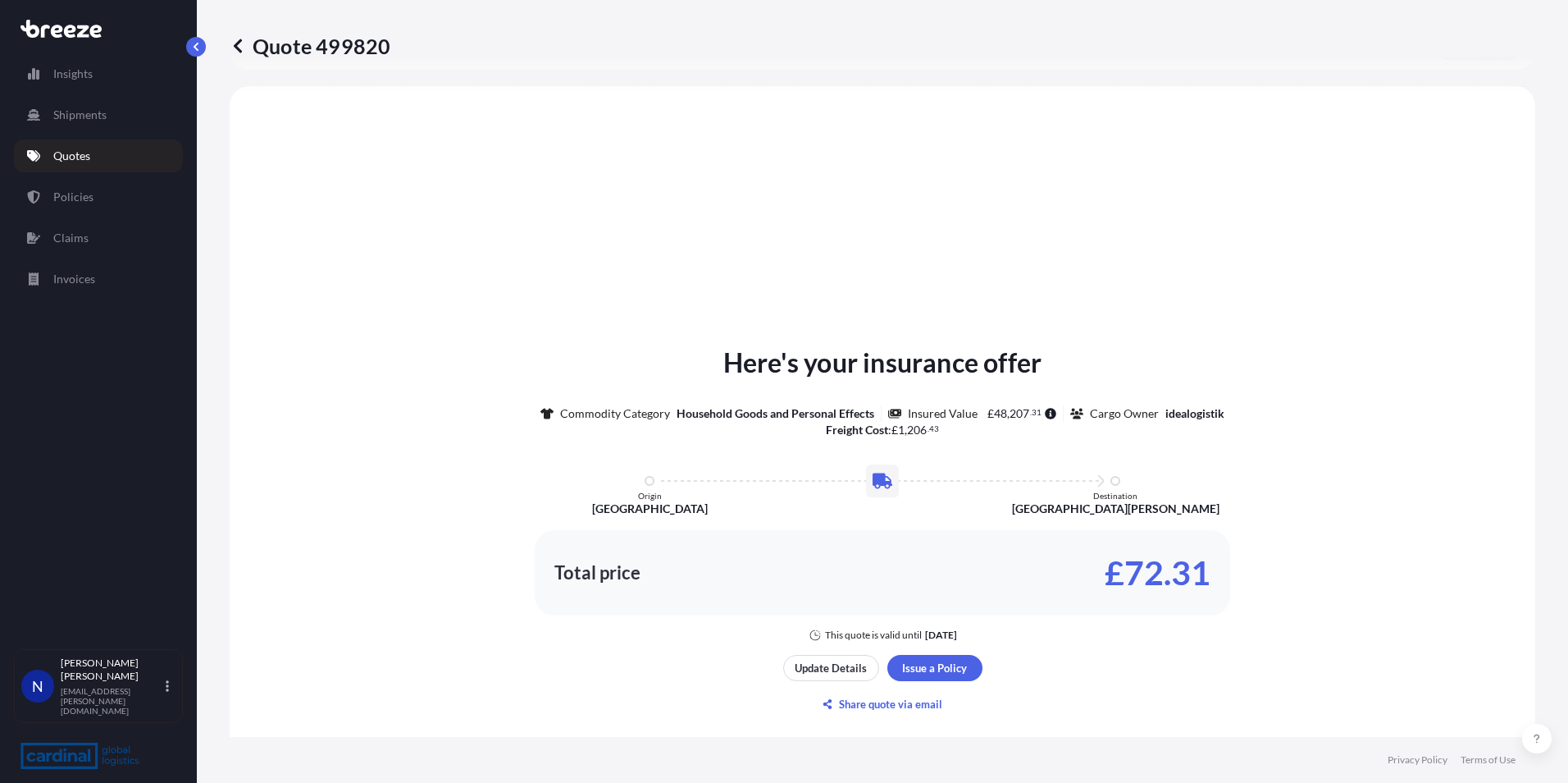
scroll to position [494, 0]
